Goal: Task Accomplishment & Management: Manage account settings

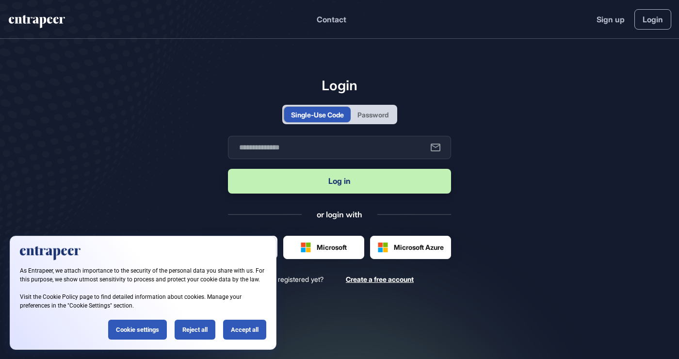
click at [388, 120] on div "Password" at bounding box center [373, 115] width 31 height 10
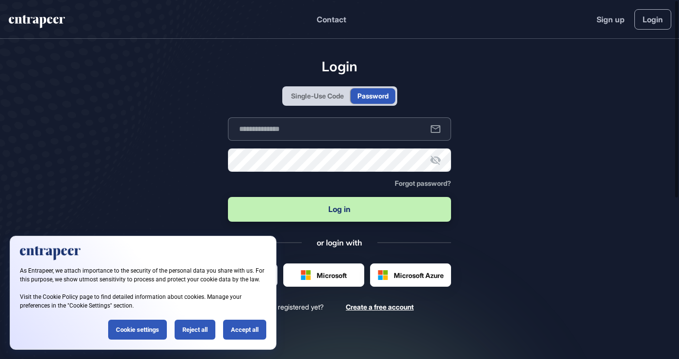
click at [372, 141] on input "text" at bounding box center [339, 128] width 223 height 23
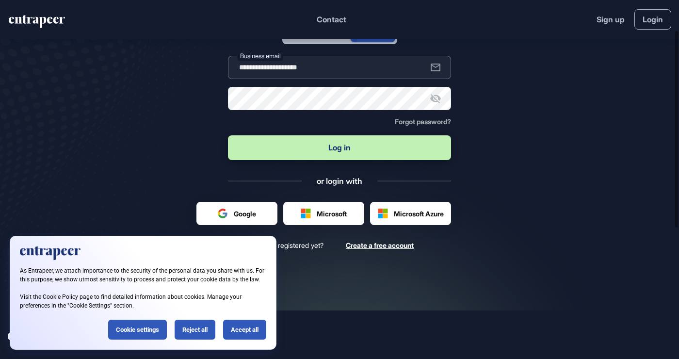
scroll to position [65, 0]
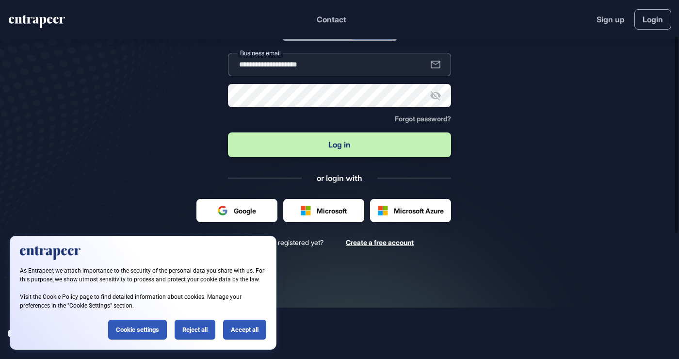
type input "**********"
click at [398, 152] on button "Log in" at bounding box center [339, 144] width 223 height 25
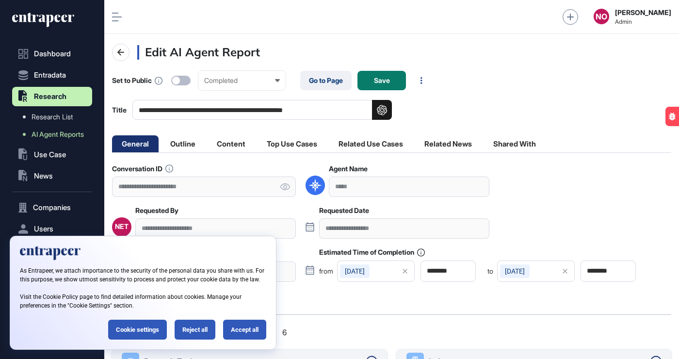
scroll to position [390, 575]
click at [249, 333] on div "Accept all" at bounding box center [244, 330] width 43 height 20
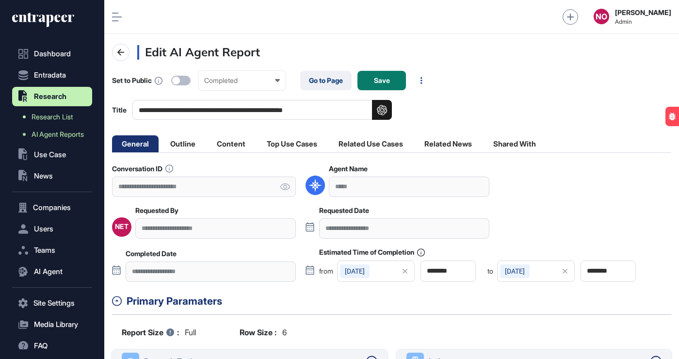
click at [68, 115] on span "Research List" at bounding box center [52, 117] width 41 height 8
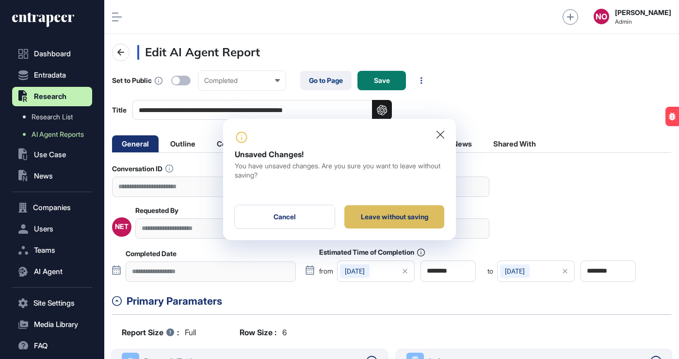
click at [421, 220] on div "Leave without saving" at bounding box center [394, 216] width 100 height 23
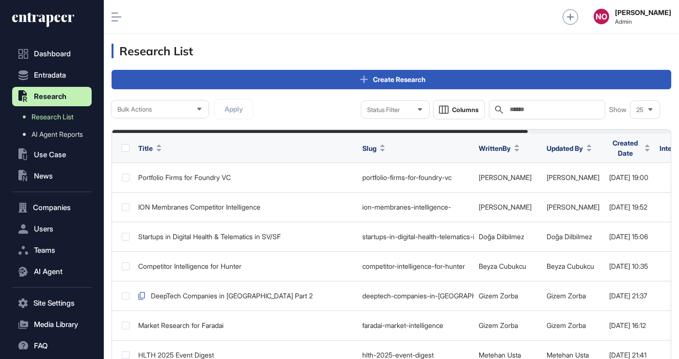
scroll to position [390, 575]
click at [72, 131] on span "AI Agent Reports" at bounding box center [57, 135] width 51 height 8
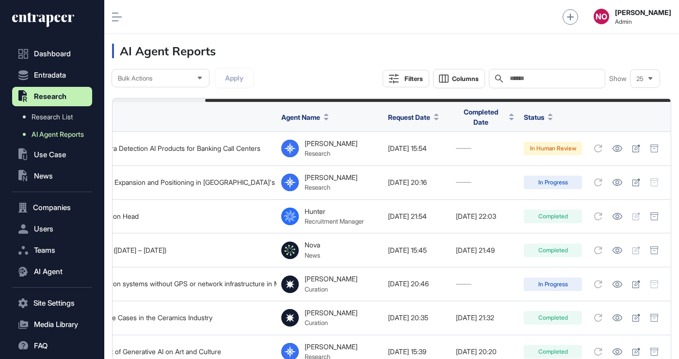
scroll to position [0, 111]
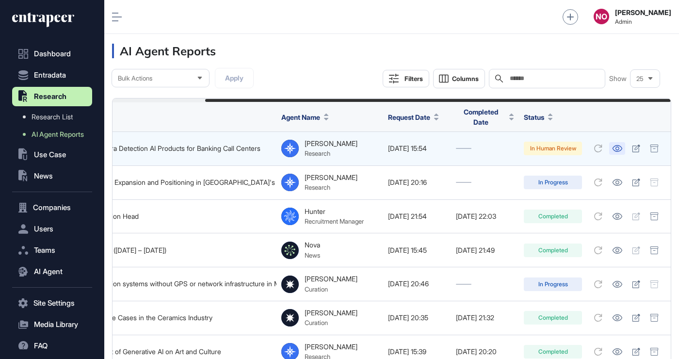
click at [621, 145] on icon at bounding box center [617, 148] width 10 height 7
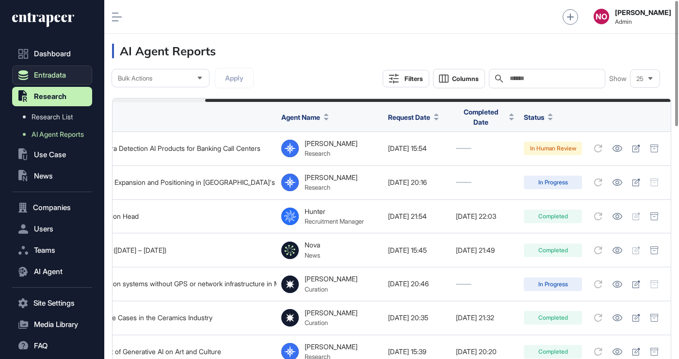
click at [57, 79] on span "Entradata" at bounding box center [50, 75] width 32 height 8
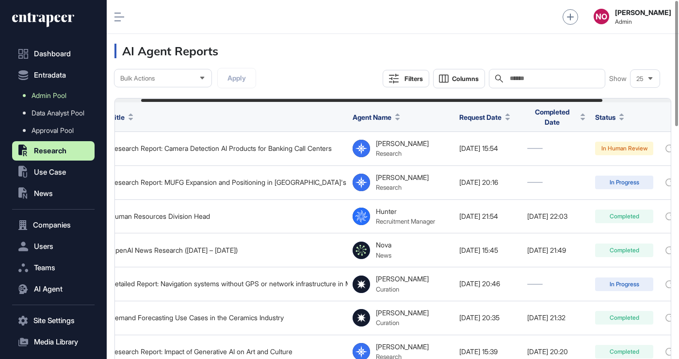
click at [55, 92] on span "Admin Pool" at bounding box center [49, 96] width 35 height 8
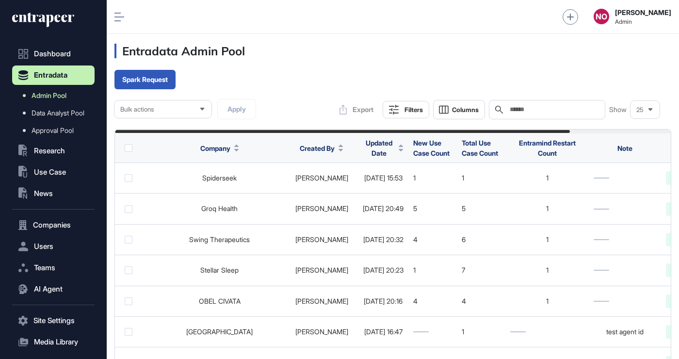
scroll to position [390, 573]
click at [399, 149] on icon at bounding box center [401, 150] width 4 height 2
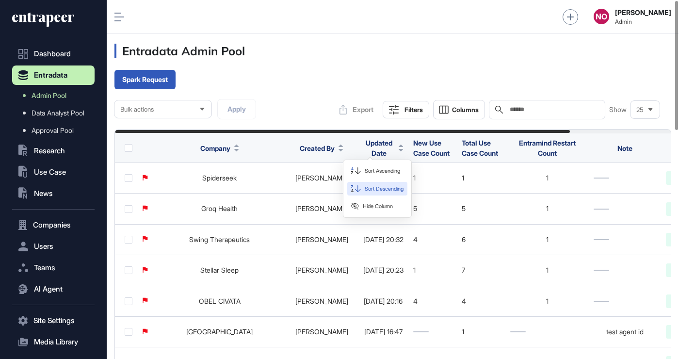
click at [397, 189] on span "Sort Descending" at bounding box center [384, 189] width 39 height 8
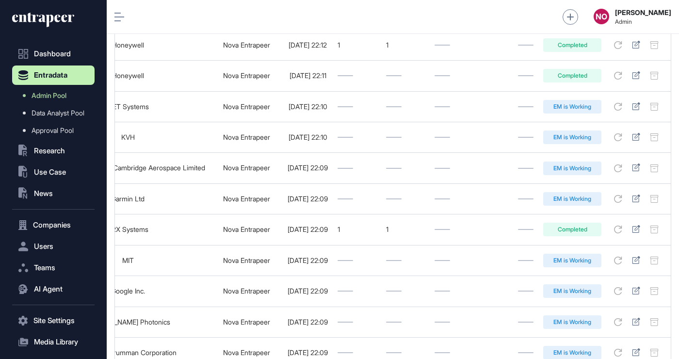
scroll to position [688, 0]
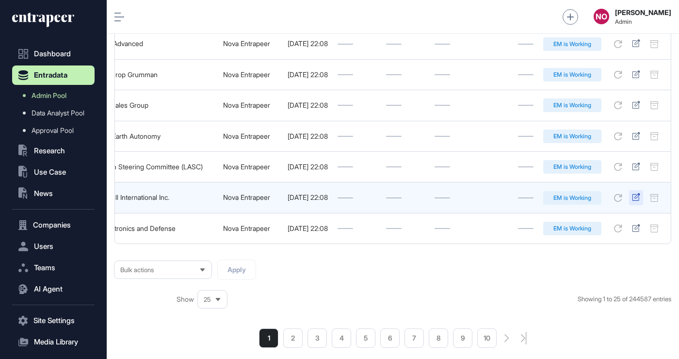
click at [638, 201] on icon at bounding box center [636, 197] width 8 height 8
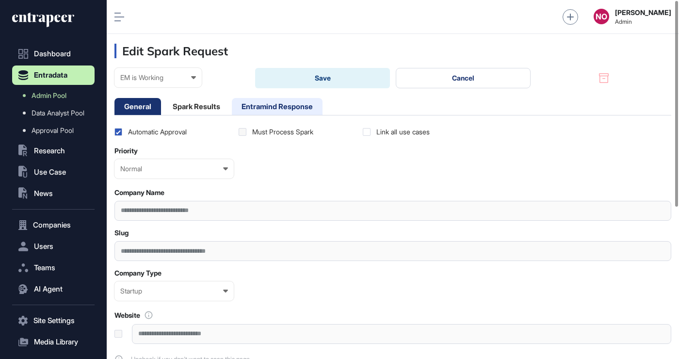
click at [304, 105] on li "Entramind Response" at bounding box center [277, 106] width 91 height 17
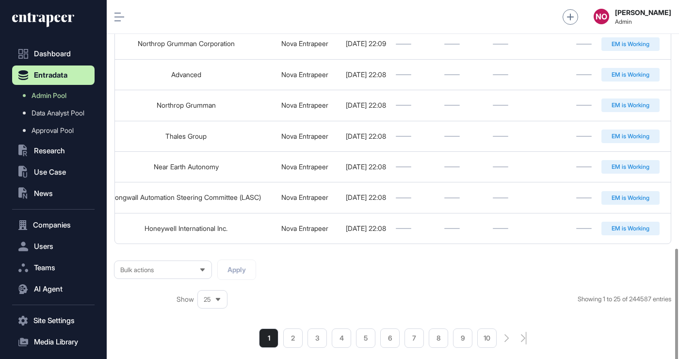
scroll to position [0, 132]
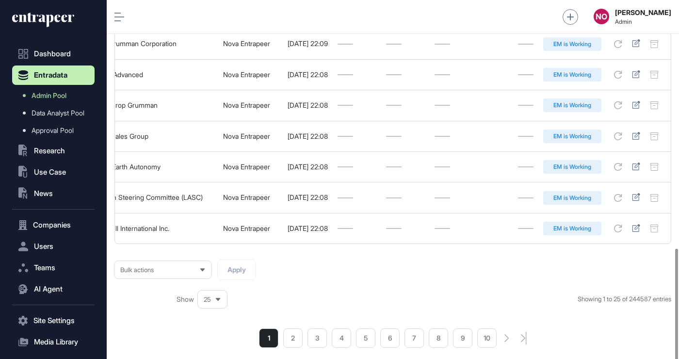
click at [290, 345] on li "2" at bounding box center [292, 337] width 19 height 19
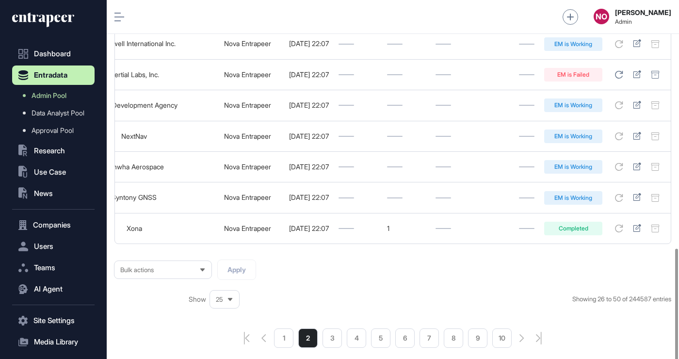
scroll to position [0, 106]
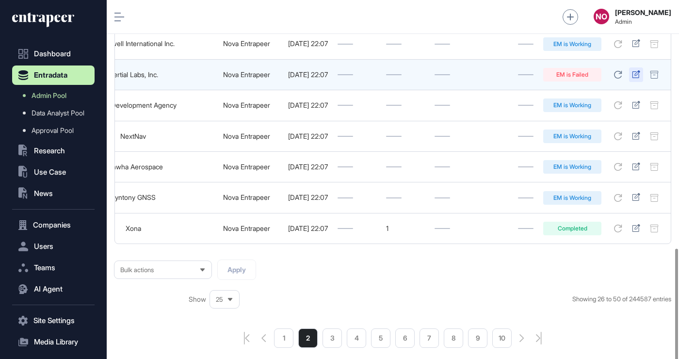
click at [638, 77] on icon at bounding box center [636, 74] width 8 height 8
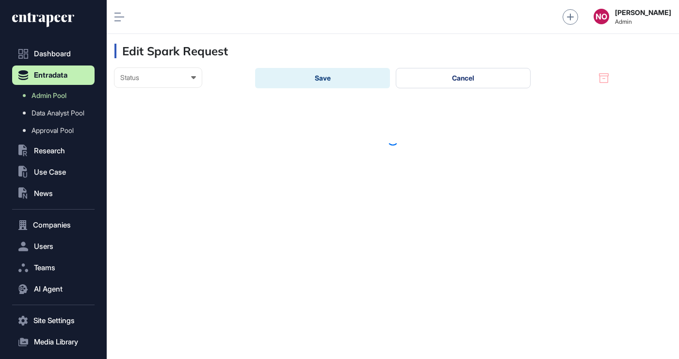
scroll to position [385, 573]
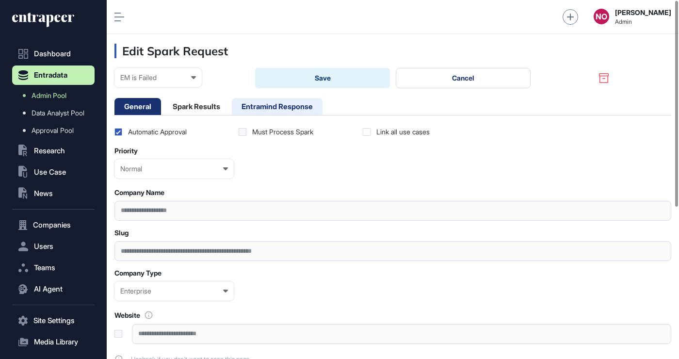
click at [309, 110] on li "Entramind Response" at bounding box center [277, 106] width 91 height 17
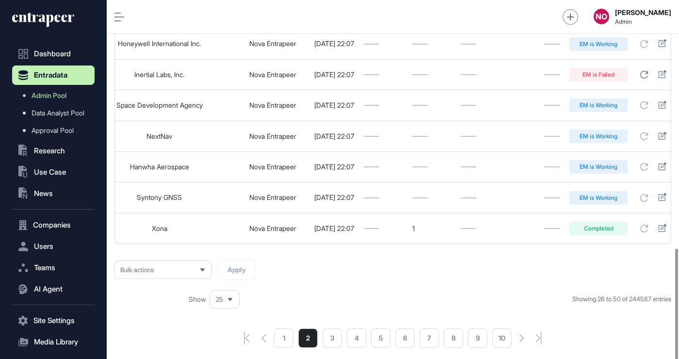
scroll to position [0, 106]
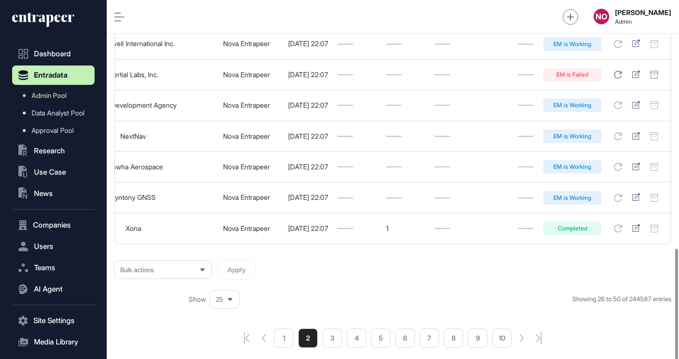
click at [330, 348] on li "3" at bounding box center [332, 337] width 19 height 19
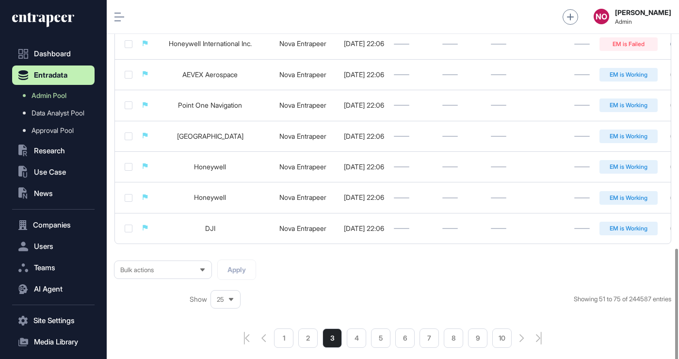
click at [353, 347] on li "4" at bounding box center [356, 337] width 19 height 19
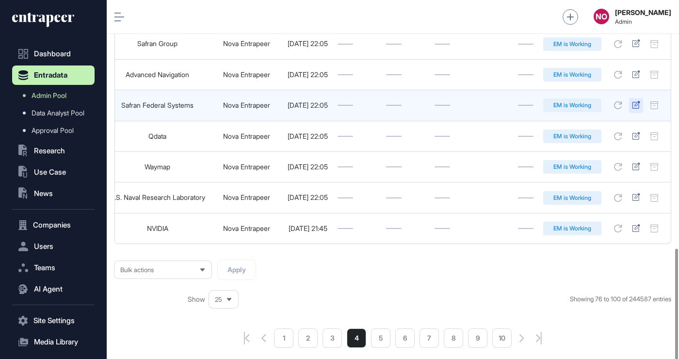
click at [637, 109] on icon at bounding box center [636, 105] width 8 height 8
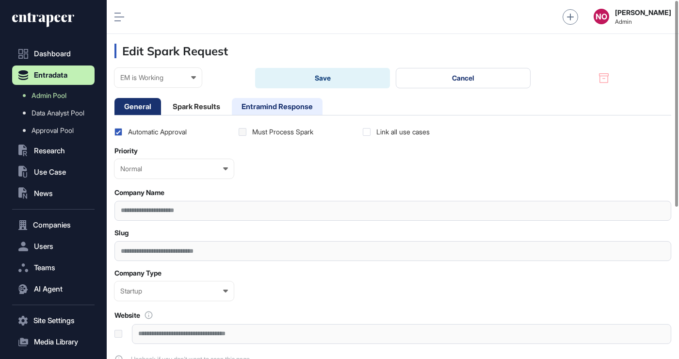
click at [293, 107] on li "Entramind Response" at bounding box center [277, 106] width 91 height 17
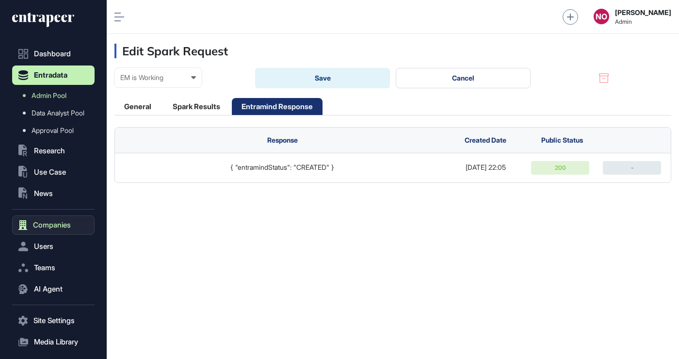
click at [61, 226] on span "Companies" at bounding box center [52, 225] width 38 height 8
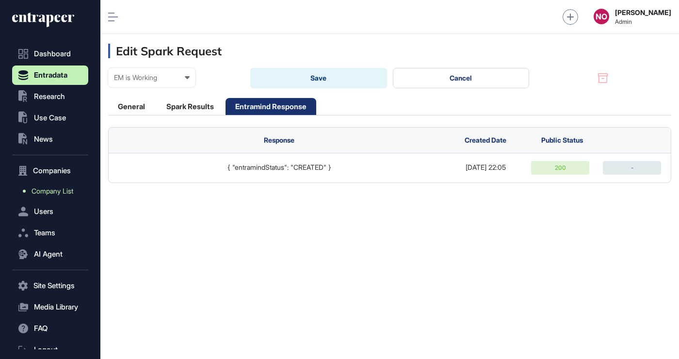
click at [70, 193] on span "Company List" at bounding box center [53, 191] width 42 height 8
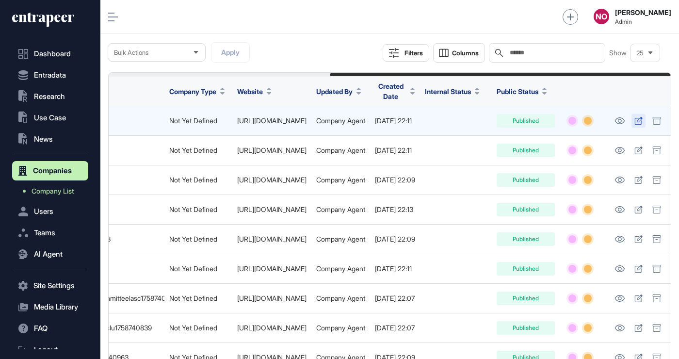
click at [639, 123] on icon at bounding box center [639, 121] width 8 height 8
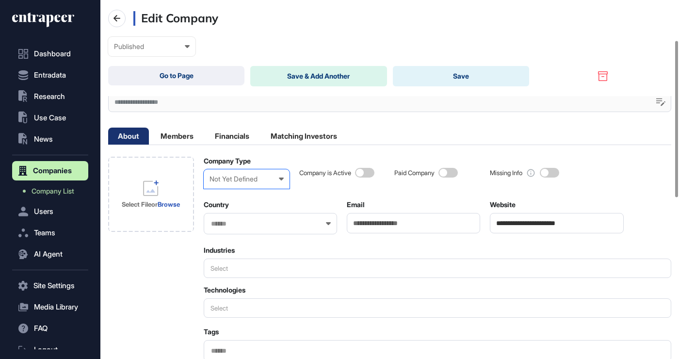
click at [274, 181] on div "Not Yet Defined" at bounding box center [247, 179] width 74 height 8
click at [0, 0] on div "Startup" at bounding box center [0, 0] width 0 height 0
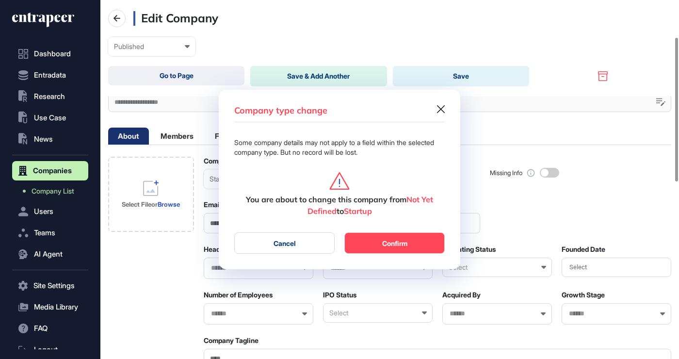
click at [308, 252] on button "Cancel" at bounding box center [284, 242] width 100 height 21
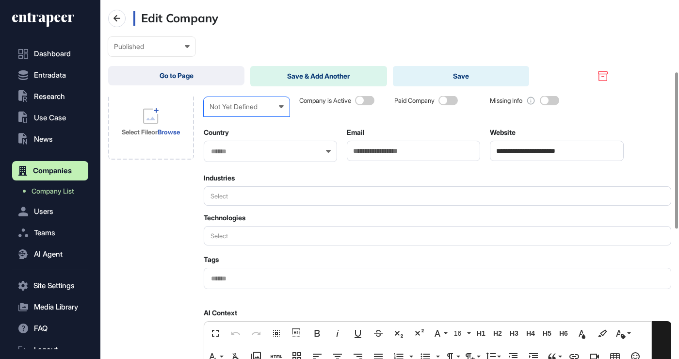
click at [275, 104] on div "Not Yet Defined" at bounding box center [247, 107] width 74 height 8
click at [0, 0] on div "Startup" at bounding box center [0, 0] width 0 height 0
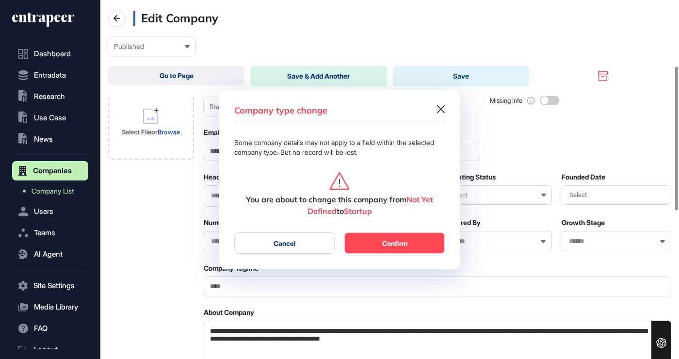
click at [305, 248] on button "Cancel" at bounding box center [284, 242] width 100 height 21
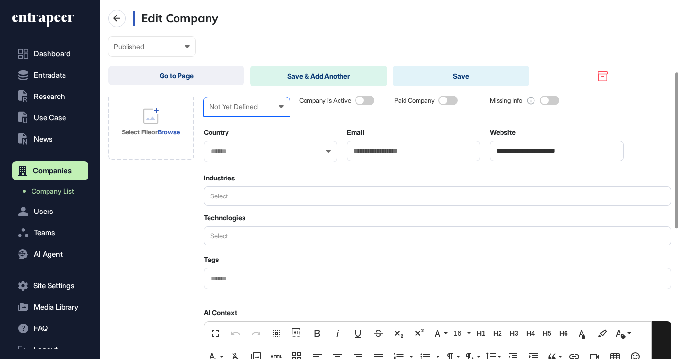
click at [263, 109] on div "Not Yet Defined" at bounding box center [247, 107] width 74 height 8
click at [0, 0] on div "Enterprise" at bounding box center [0, 0] width 0 height 0
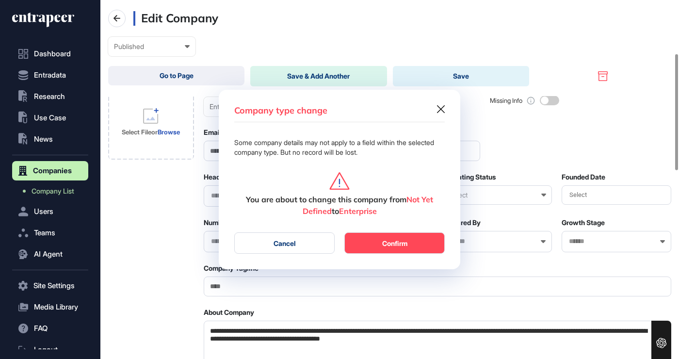
click at [404, 248] on button "Confirm" at bounding box center [394, 242] width 100 height 21
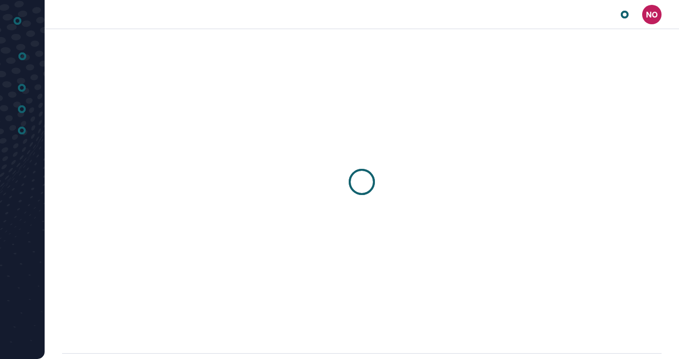
scroll to position [0, 0]
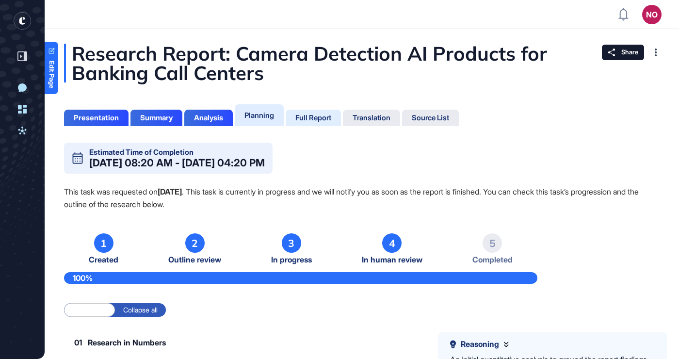
click at [326, 117] on div "Full Report" at bounding box center [313, 118] width 36 height 9
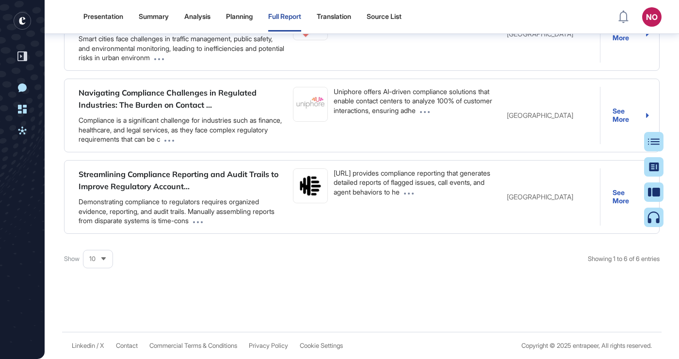
scroll to position [30025, 0]
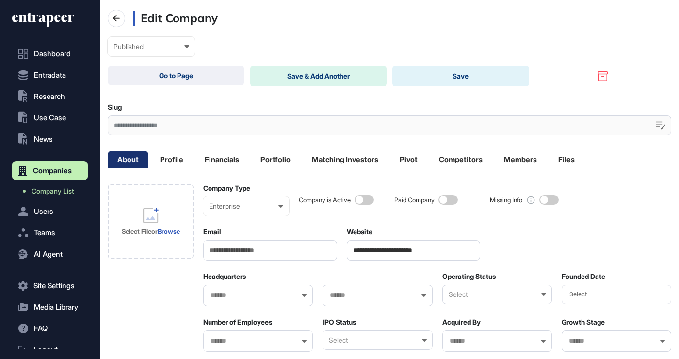
scroll to position [67, 0]
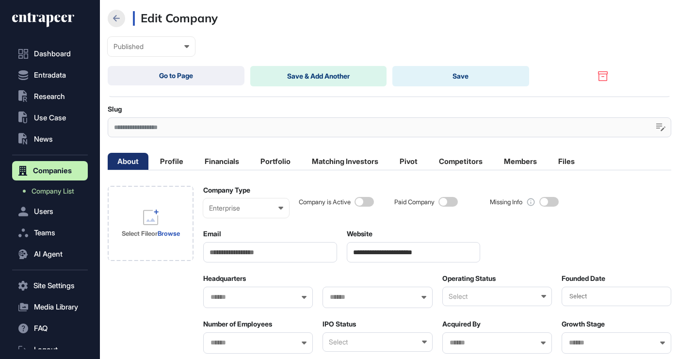
click at [117, 11] on button at bounding box center [116, 18] width 17 height 17
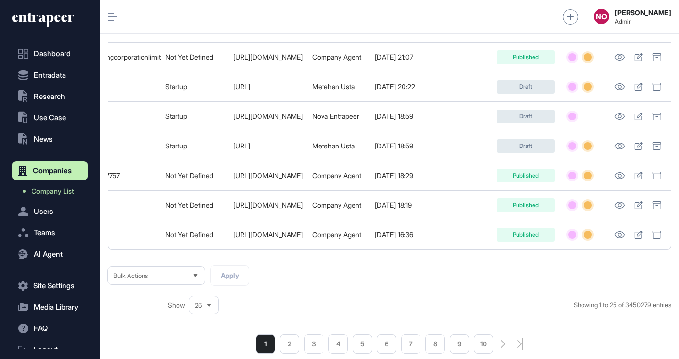
scroll to position [0, 344]
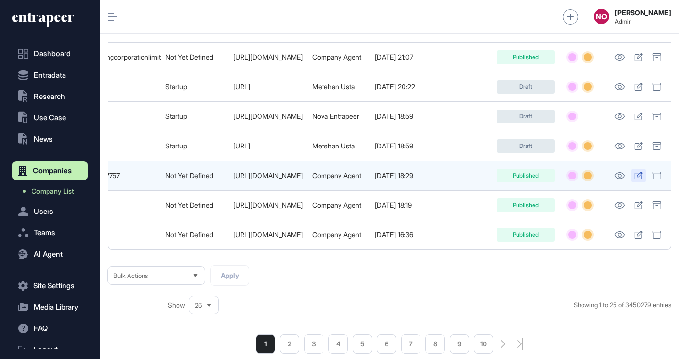
click at [643, 179] on icon at bounding box center [639, 176] width 8 height 8
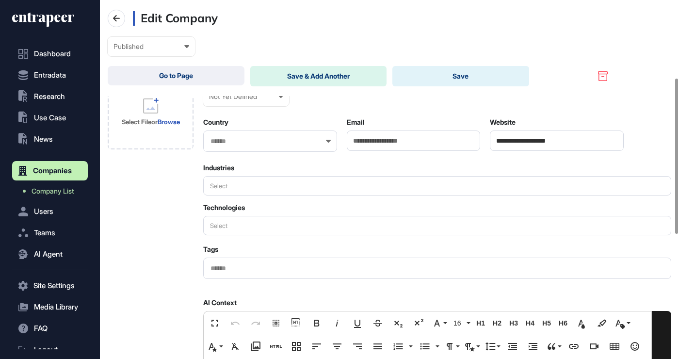
scroll to position [179, 0]
click at [270, 105] on div "Not Yet Defined Enterprise Startup Investor Non-Profit Organization Government …" at bounding box center [246, 95] width 86 height 19
click at [0, 0] on div "Startup" at bounding box center [0, 0] width 0 height 0
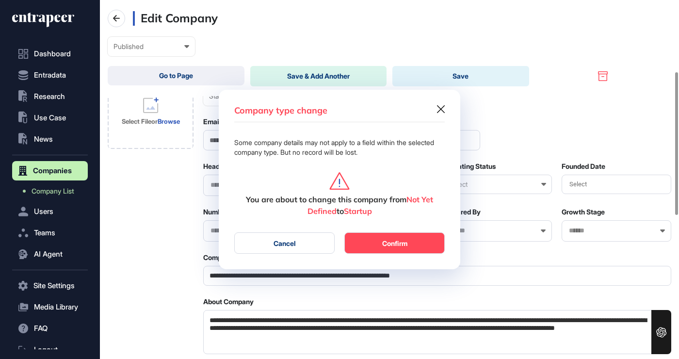
click at [307, 252] on button "Cancel" at bounding box center [284, 242] width 100 height 21
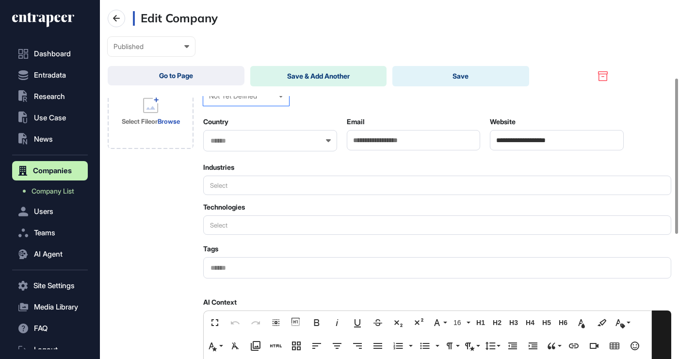
click at [266, 101] on div "Not Yet Defined Enterprise Startup Investor Non-Profit Organization Government …" at bounding box center [246, 95] width 86 height 19
click at [0, 0] on div "Enterprise" at bounding box center [0, 0] width 0 height 0
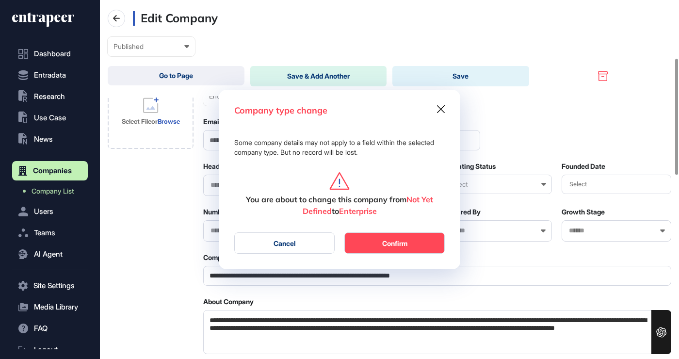
click at [410, 249] on button "Confirm" at bounding box center [394, 242] width 100 height 21
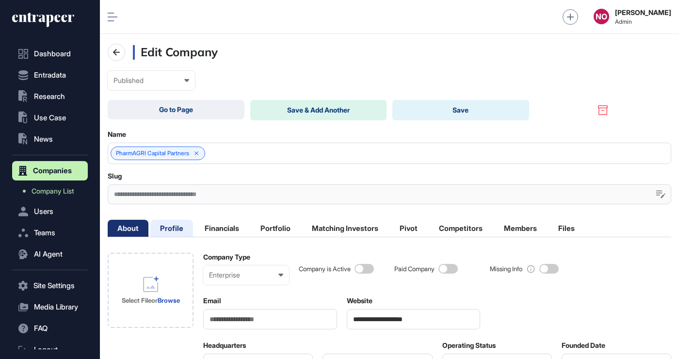
click at [177, 230] on li "Profile" at bounding box center [171, 228] width 43 height 17
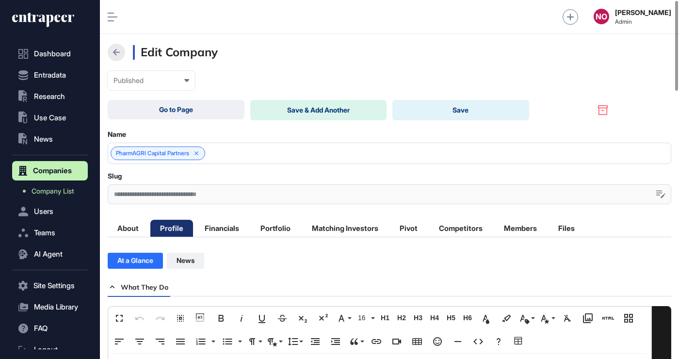
click at [115, 47] on icon at bounding box center [117, 53] width 12 height 12
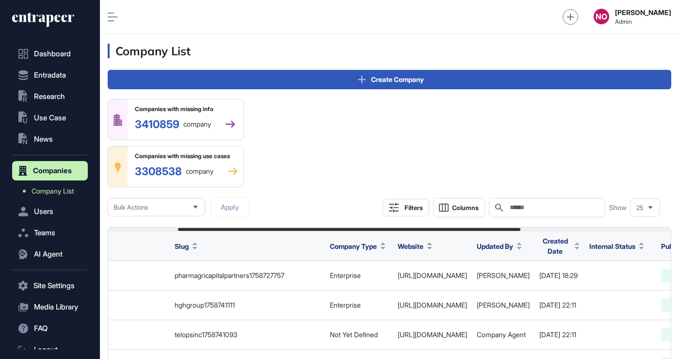
click at [395, 212] on button "Filters" at bounding box center [406, 207] width 47 height 17
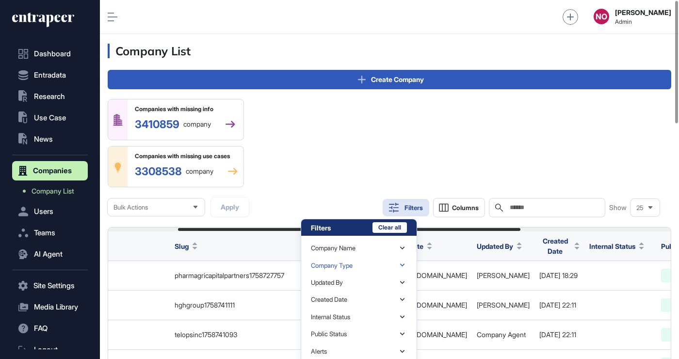
click at [392, 262] on div "Company Type" at bounding box center [359, 265] width 96 height 17
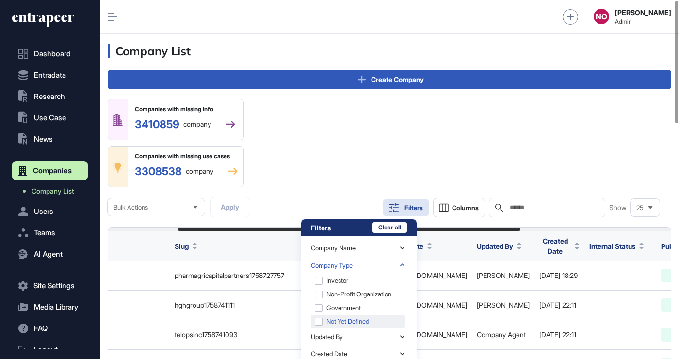
click at [369, 325] on div "Not Yet Defined" at bounding box center [358, 322] width 94 height 14
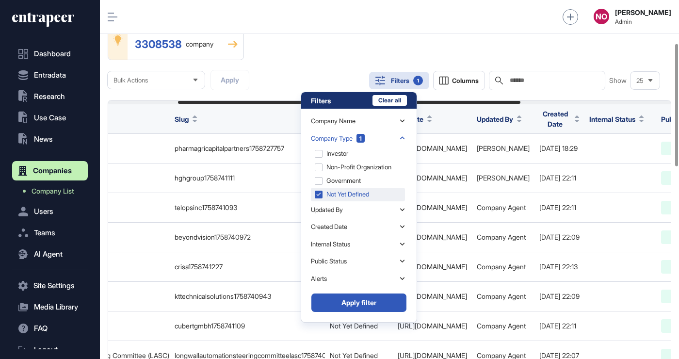
scroll to position [128, 0]
click at [386, 307] on button "Apply filter" at bounding box center [359, 302] width 96 height 19
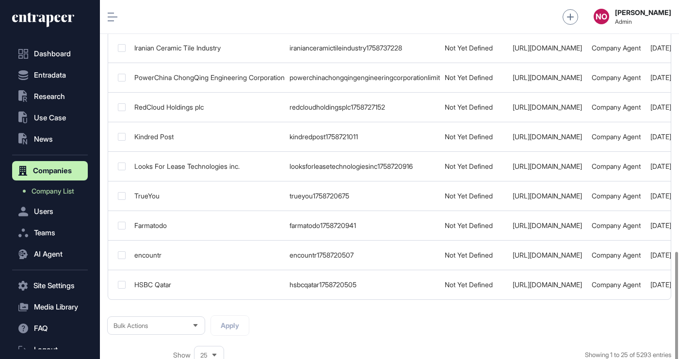
scroll to position [751, 0]
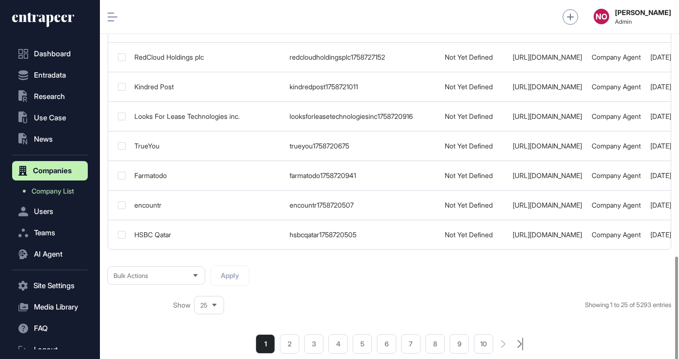
click at [523, 346] on icon "search-pagination-last-page-button" at bounding box center [520, 344] width 5 height 13
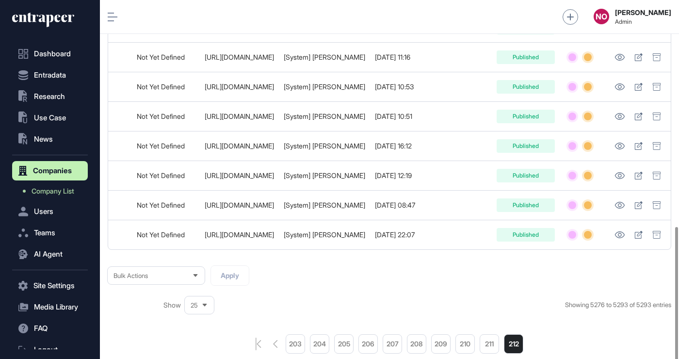
scroll to position [0, 398]
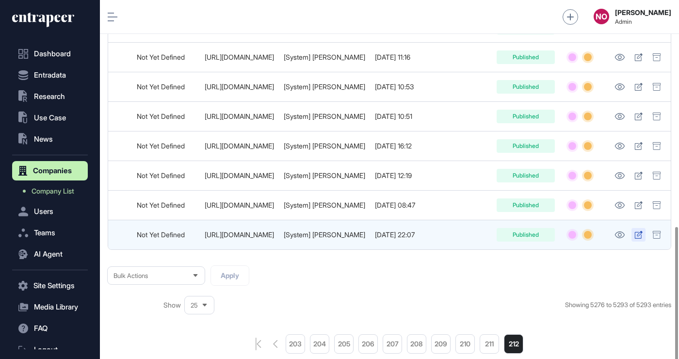
click at [645, 234] on link at bounding box center [639, 235] width 14 height 14
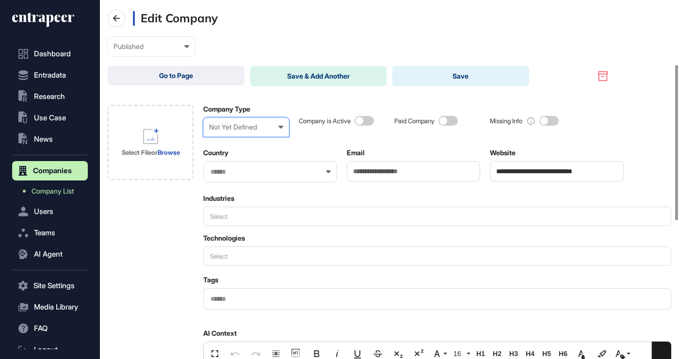
click at [276, 134] on div "Not Yet Defined Enterprise Startup Investor Non-Profit Organization Government …" at bounding box center [246, 126] width 86 height 19
click at [0, 0] on div "Startup" at bounding box center [0, 0] width 0 height 0
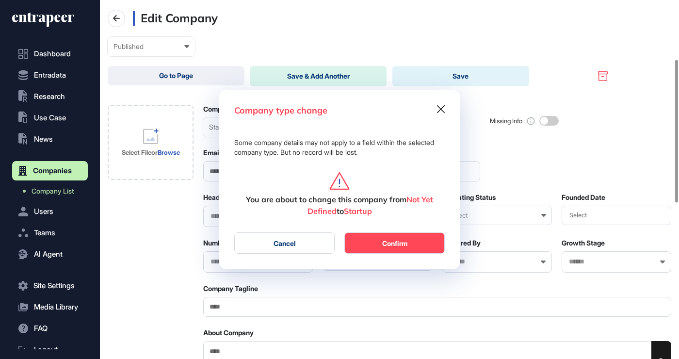
click at [315, 245] on button "Cancel" at bounding box center [284, 242] width 100 height 21
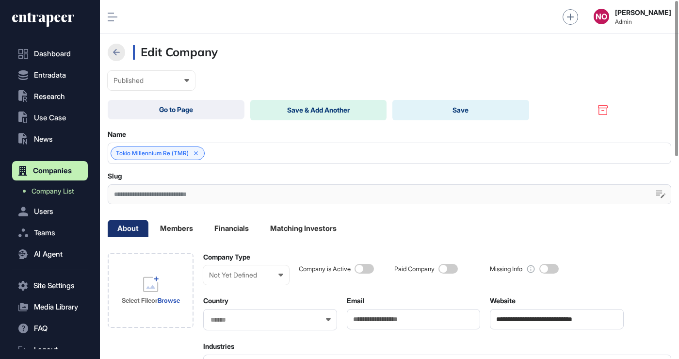
click at [119, 53] on icon at bounding box center [117, 53] width 12 height 12
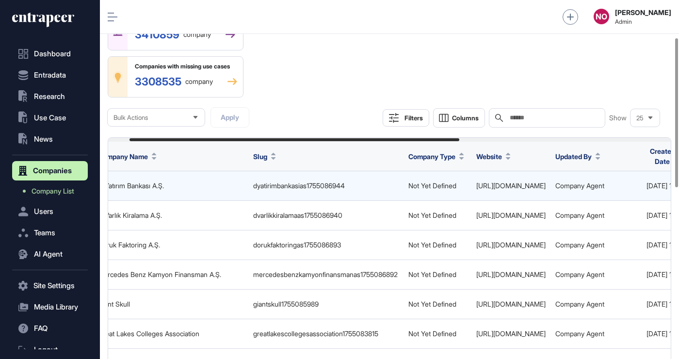
scroll to position [90, 0]
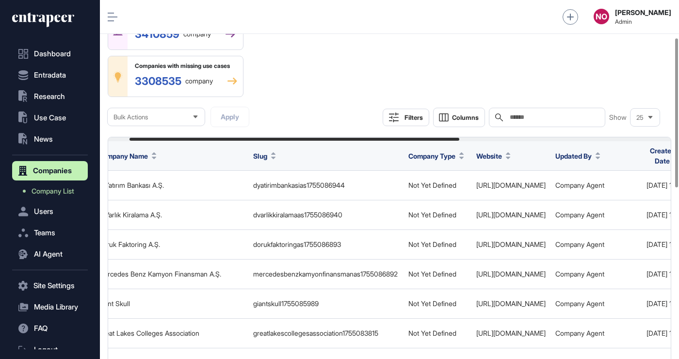
click at [545, 118] on input "text" at bounding box center [554, 118] width 90 height 8
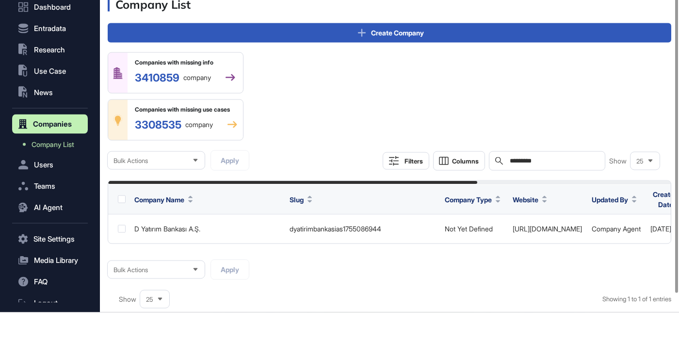
type input "**********"
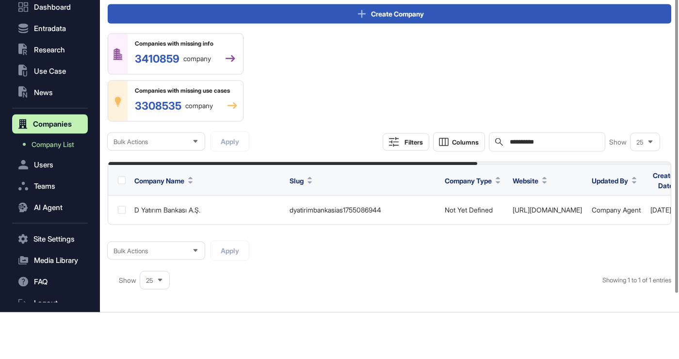
scroll to position [21, 0]
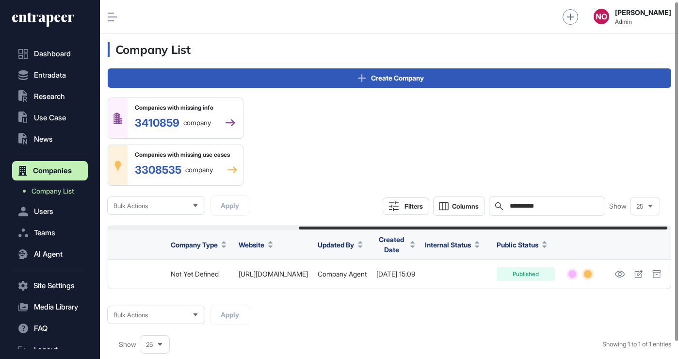
scroll to position [0, 295]
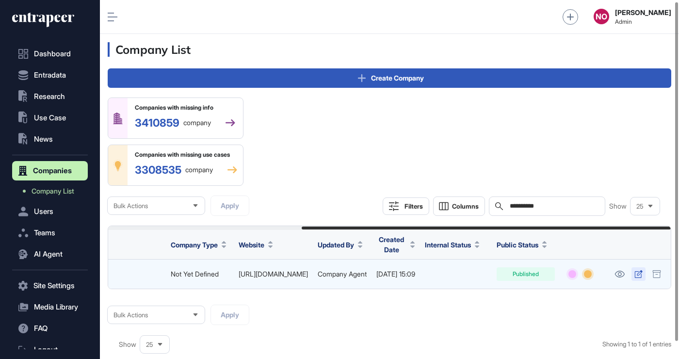
click at [639, 276] on icon at bounding box center [639, 274] width 8 height 8
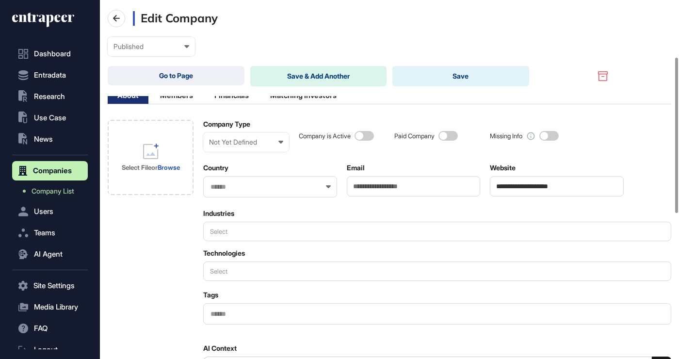
scroll to position [133, 0]
click at [273, 144] on div "Not Yet Defined" at bounding box center [246, 142] width 74 height 8
click at [0, 0] on div "Enterprise" at bounding box center [0, 0] width 0 height 0
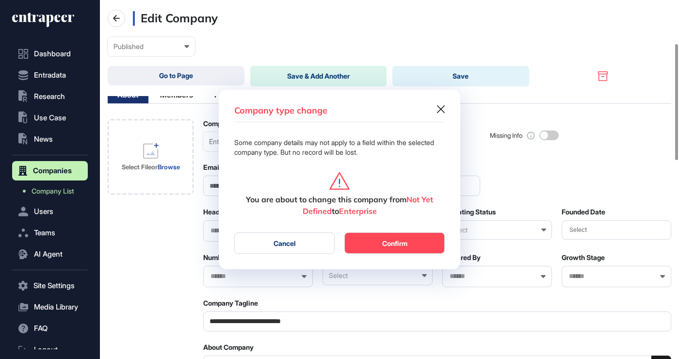
click at [300, 245] on button "Cancel" at bounding box center [284, 242] width 100 height 21
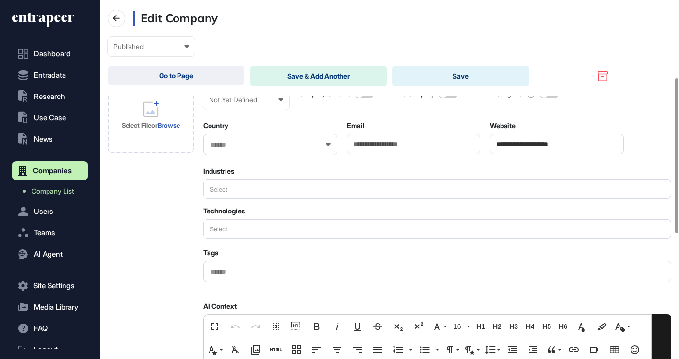
scroll to position [175, 0]
click at [267, 104] on div "Not Yet Defined Enterprise Startup Investor Non-Profit Organization Government …" at bounding box center [246, 99] width 86 height 19
click at [0, 0] on div "Enterprise" at bounding box center [0, 0] width 0 height 0
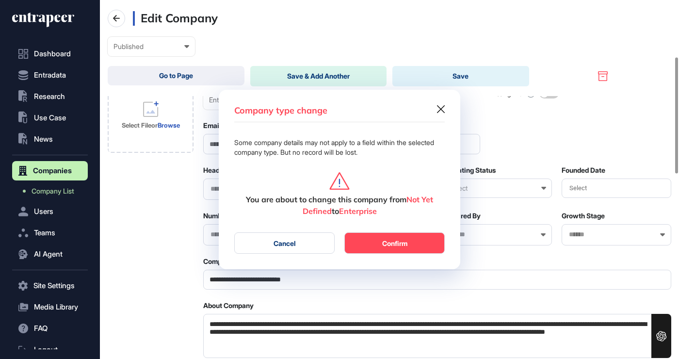
click at [301, 246] on button "Cancel" at bounding box center [284, 242] width 100 height 21
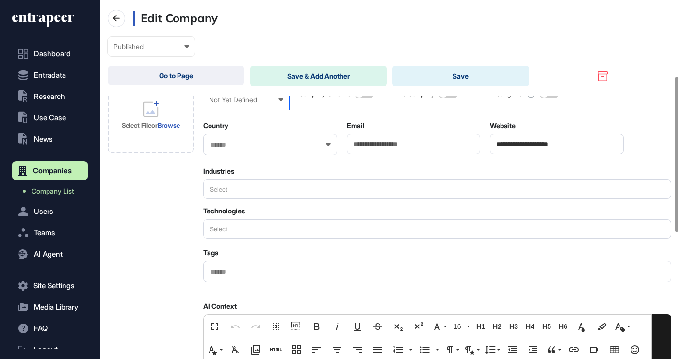
click at [277, 109] on div "Not Yet Defined Enterprise Startup Investor Non-Profit Organization Government …" at bounding box center [246, 99] width 86 height 19
click at [0, 0] on div "Investor" at bounding box center [0, 0] width 0 height 0
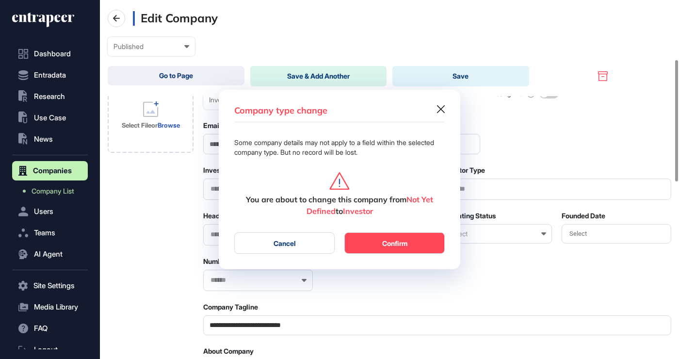
click at [311, 252] on button "Cancel" at bounding box center [284, 242] width 100 height 21
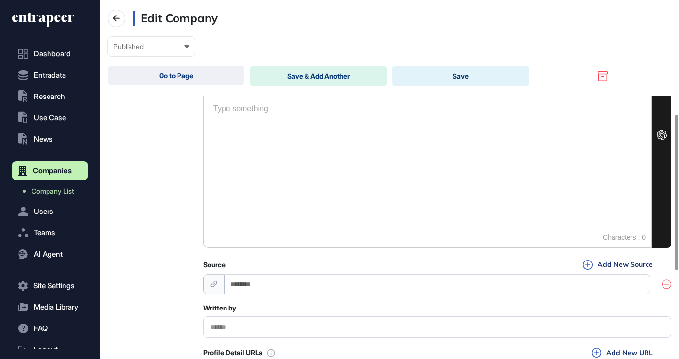
scroll to position [507, 0]
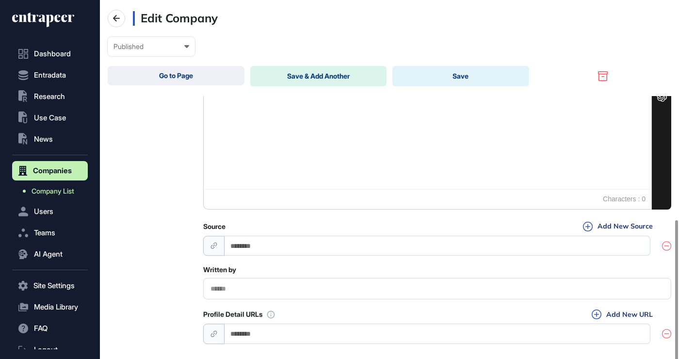
click at [74, 190] on span "Company List" at bounding box center [53, 191] width 43 height 8
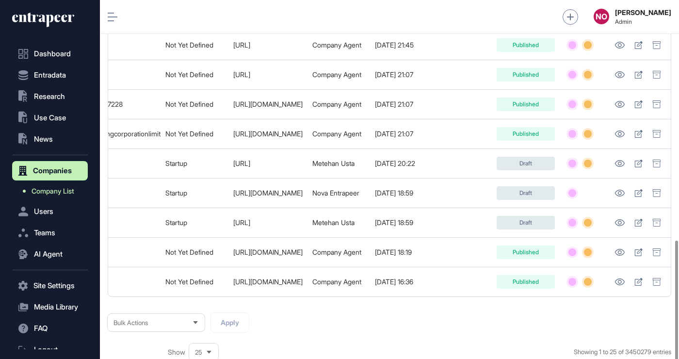
scroll to position [0, 363]
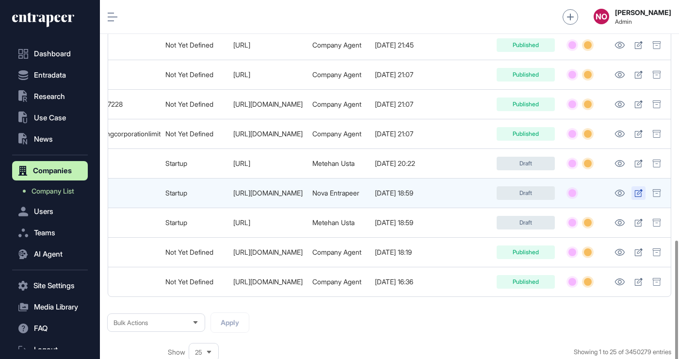
click at [642, 195] on icon at bounding box center [639, 193] width 8 height 8
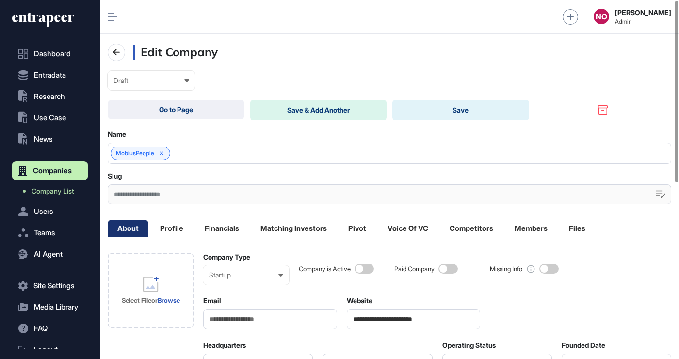
scroll to position [390, 579]
click at [173, 84] on div "Draft" at bounding box center [152, 81] width 76 height 8
click at [0, 0] on div "Published" at bounding box center [0, 0] width 0 height 0
click at [486, 111] on button "Save" at bounding box center [461, 110] width 137 height 20
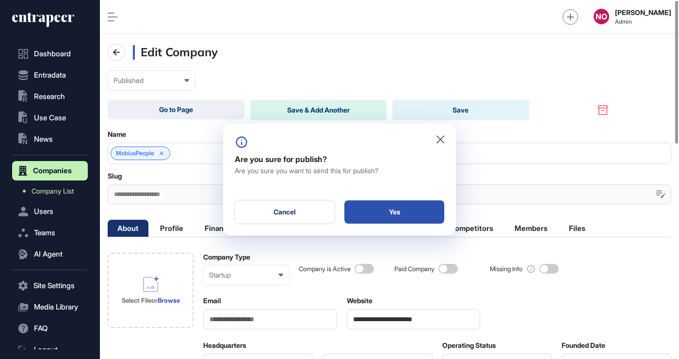
click at [417, 216] on div "Yes" at bounding box center [394, 211] width 100 height 23
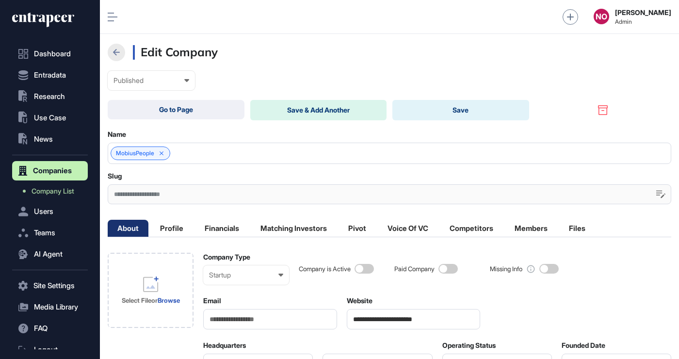
click at [118, 48] on icon at bounding box center [117, 53] width 12 height 12
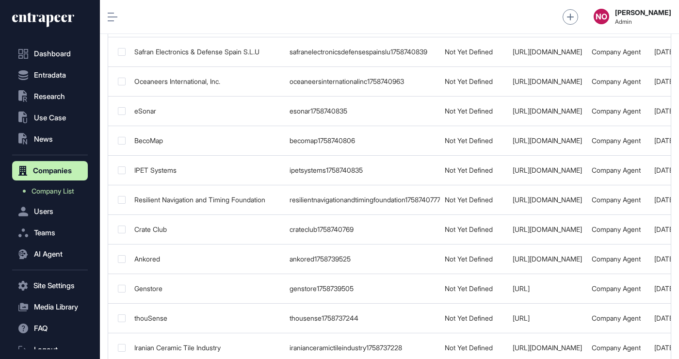
scroll to position [751, 0]
